Goal: Transaction & Acquisition: Purchase product/service

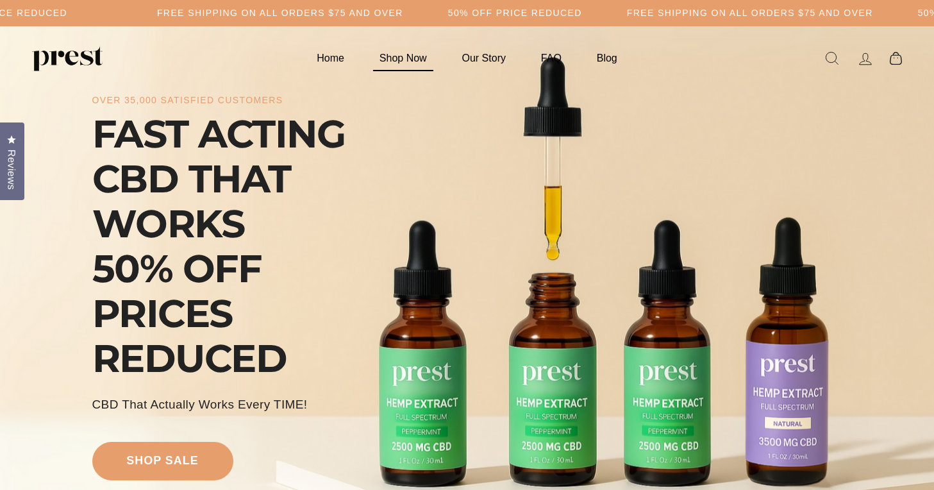
click at [408, 56] on link "Shop Now" at bounding box center [402, 57] width 79 height 25
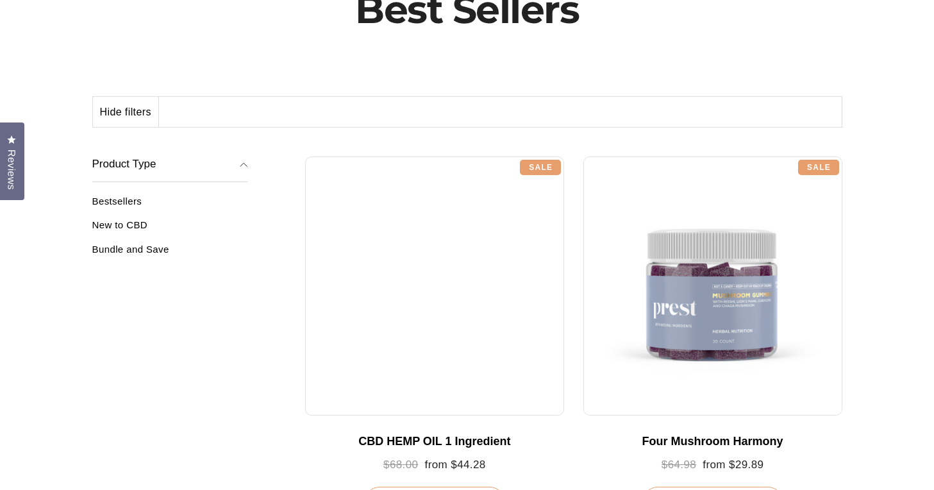
scroll to position [165, 0]
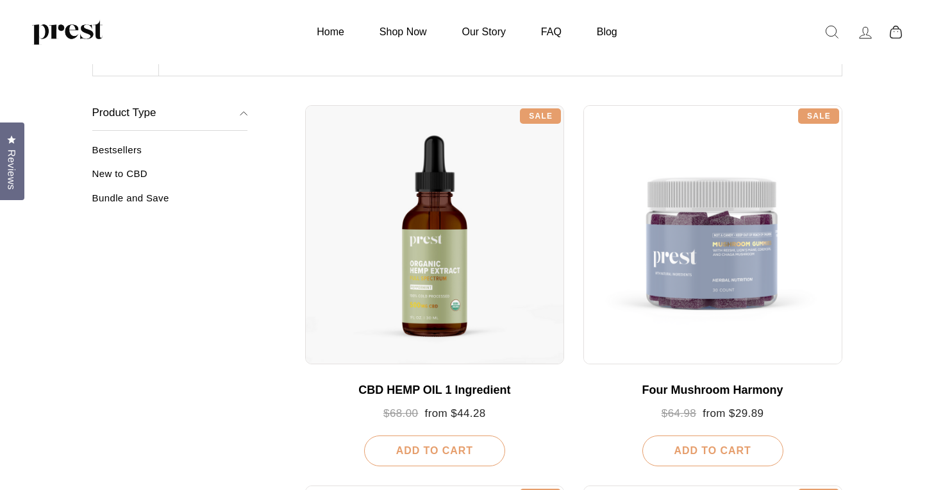
click at [419, 237] on div at bounding box center [434, 234] width 259 height 259
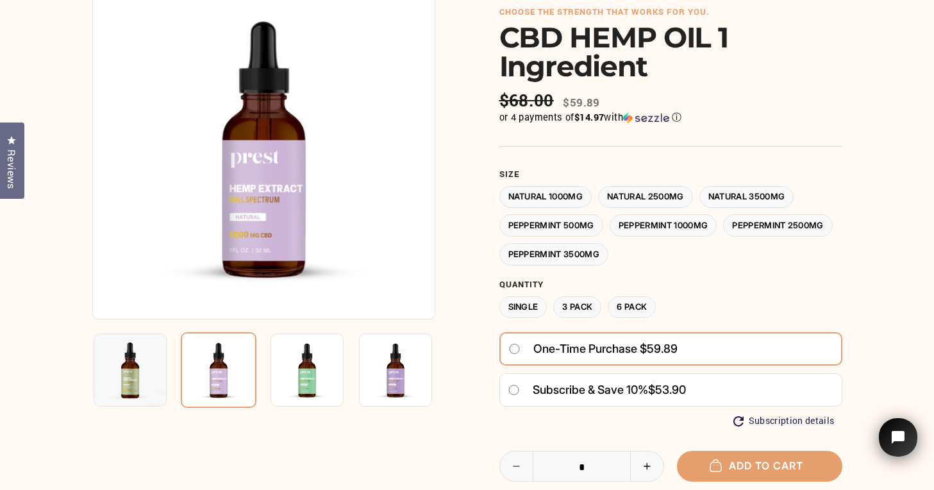
scroll to position [128, 0]
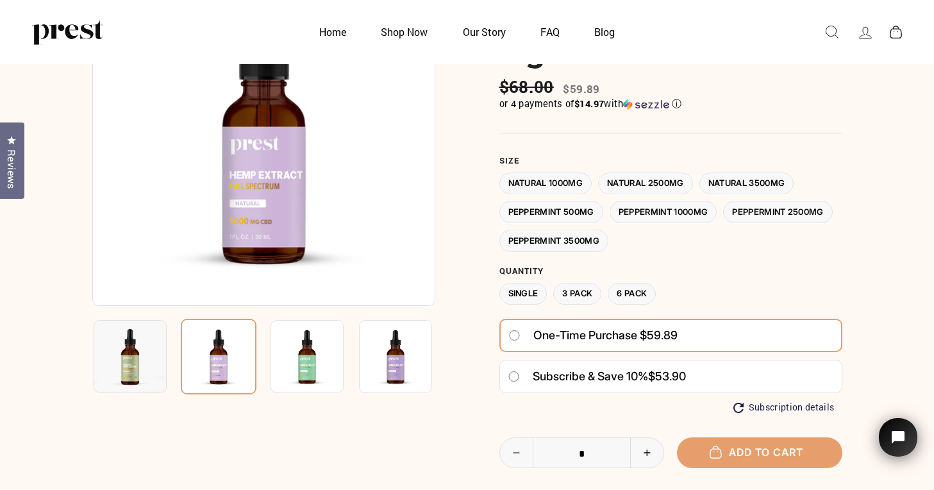
click at [632, 181] on label "Natural 2500MG" at bounding box center [645, 183] width 95 height 22
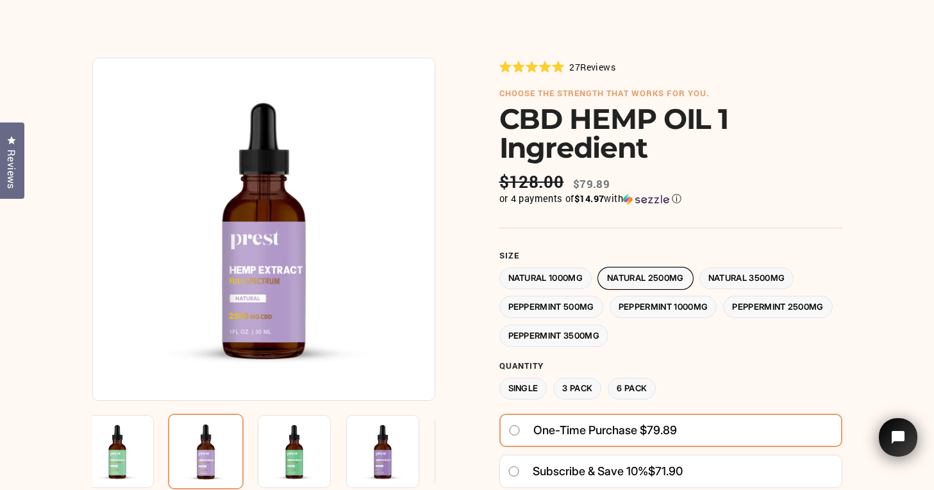
scroll to position [98, 0]
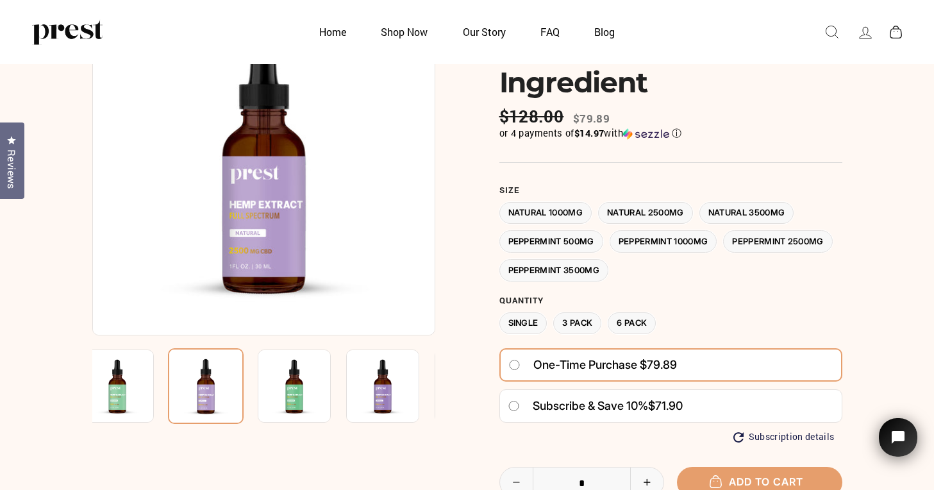
click at [749, 217] on label "Natural 3500MG" at bounding box center [746, 213] width 95 height 22
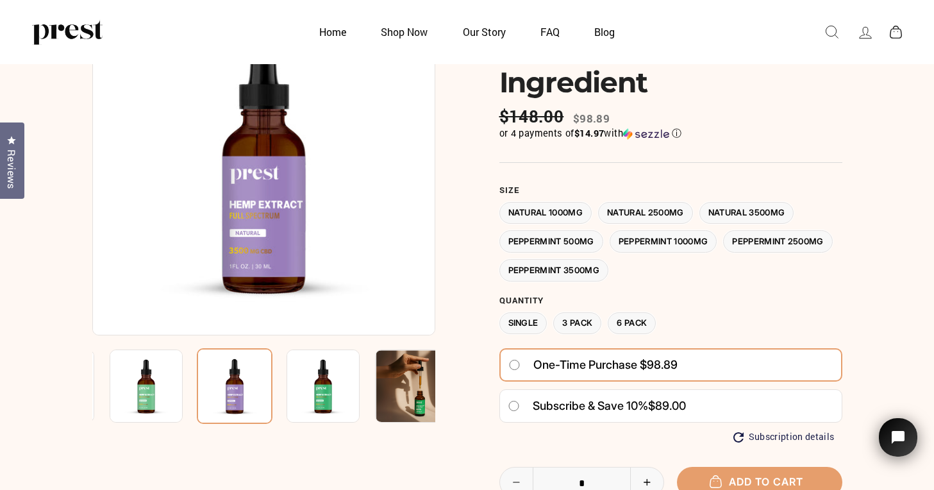
click at [567, 240] on label "Peppermint 500MG" at bounding box center [551, 241] width 104 height 22
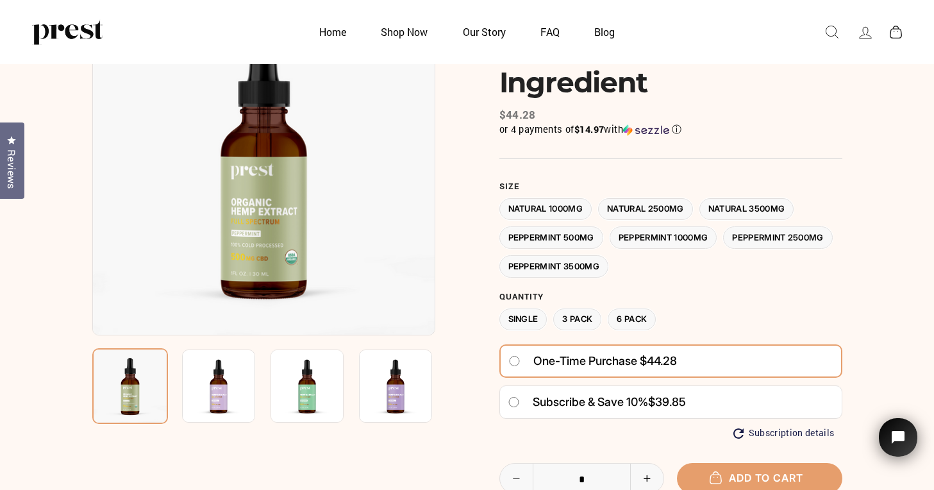
click at [633, 236] on label "Peppermint 1000MG" at bounding box center [663, 237] width 108 height 22
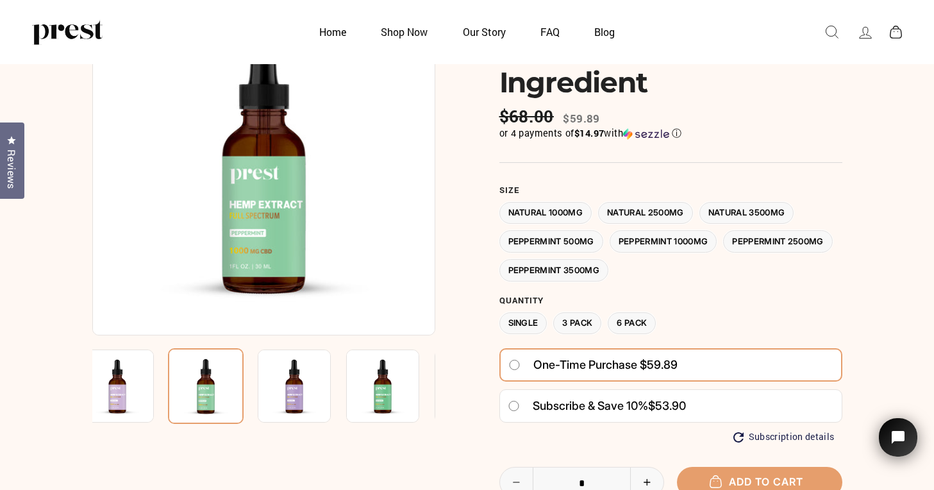
click at [723, 252] on label "Peppermint 2500MG" at bounding box center [778, 241] width 110 height 22
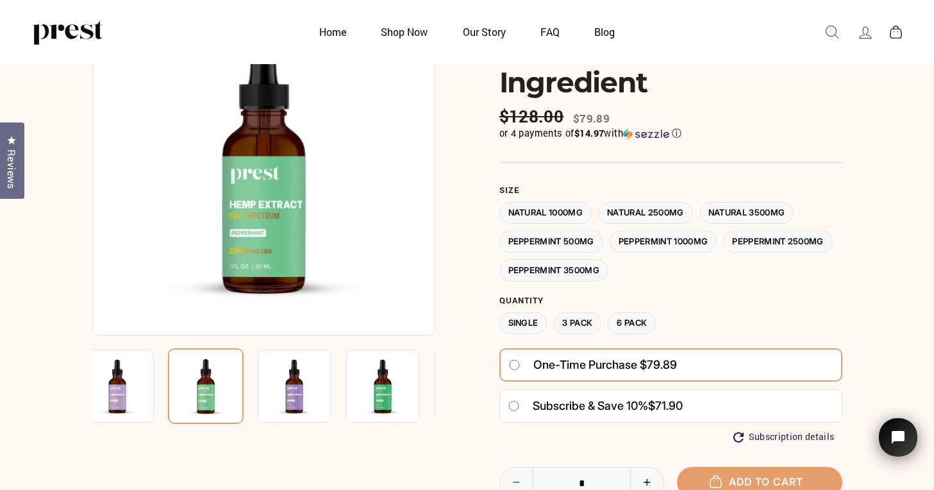
click at [609, 269] on label "Peppermint 3500MG" at bounding box center [554, 270] width 110 height 22
